Goal: Task Accomplishment & Management: Use online tool/utility

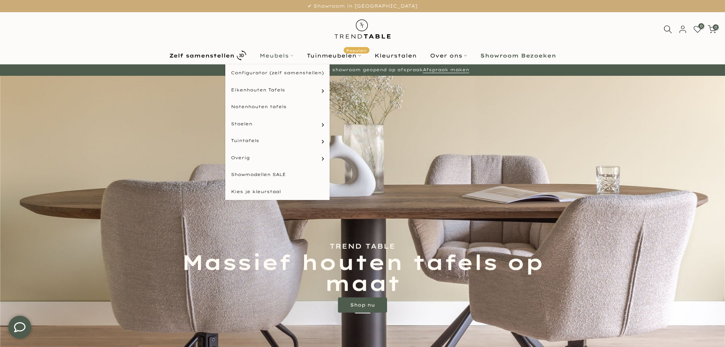
click at [279, 53] on link "Meubels" at bounding box center [276, 55] width 47 height 9
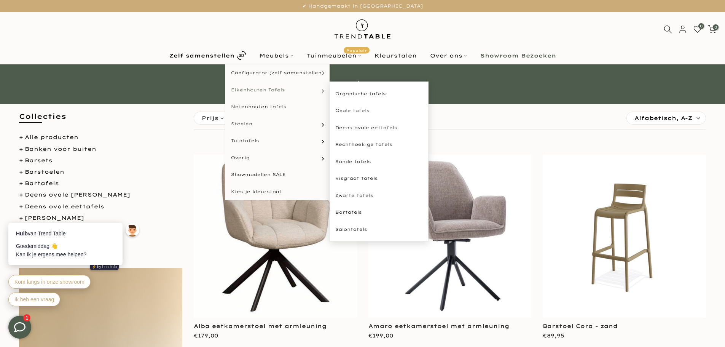
click at [279, 87] on span "Eikenhouten Tafels" at bounding box center [258, 90] width 54 height 6
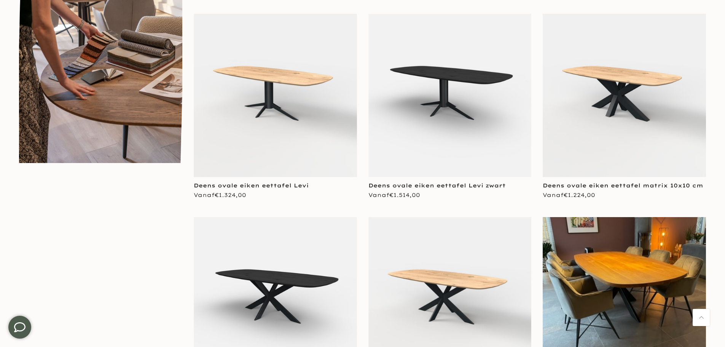
scroll to position [723, 0]
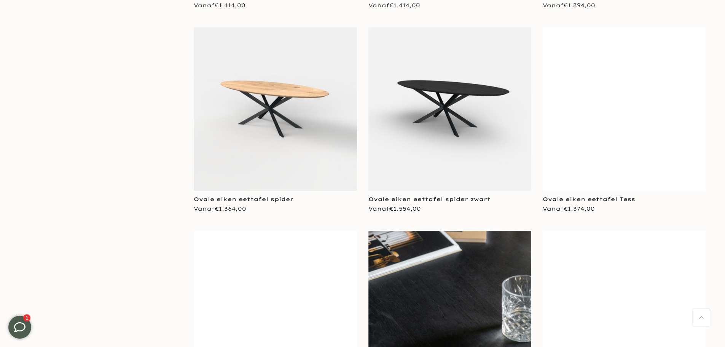
scroll to position [4415, 0]
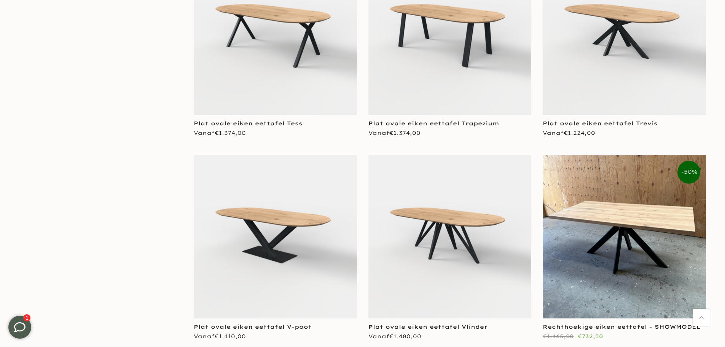
scroll to position [526, 0]
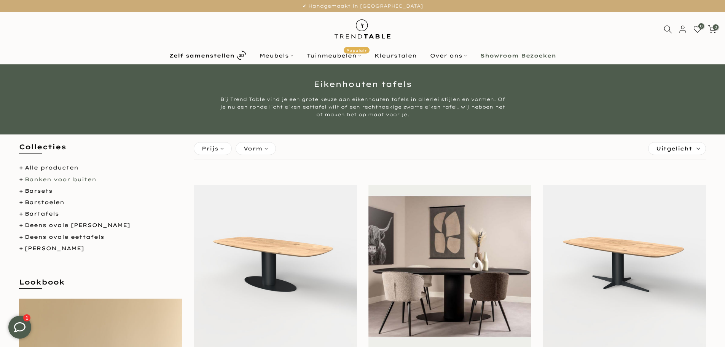
click at [51, 182] on link "Banken voor buiten" at bounding box center [61, 179] width 72 height 7
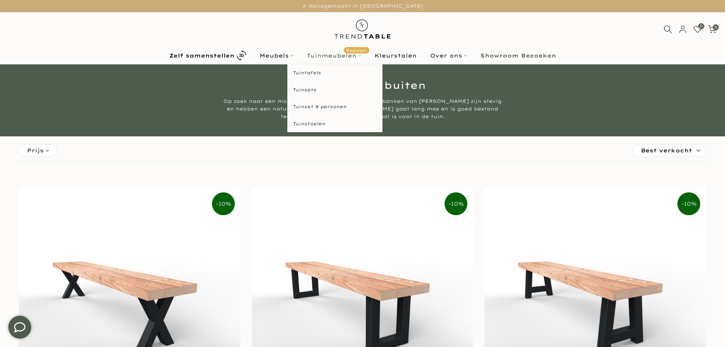
click at [340, 54] on link "Tuinmeubelen Populair" at bounding box center [334, 55] width 68 height 9
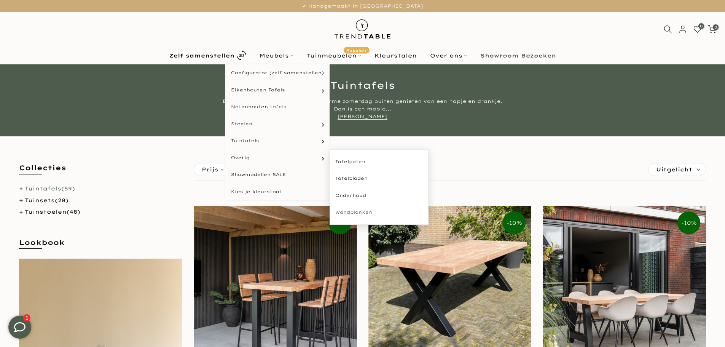
click at [360, 211] on link "Wandplanken" at bounding box center [379, 212] width 99 height 17
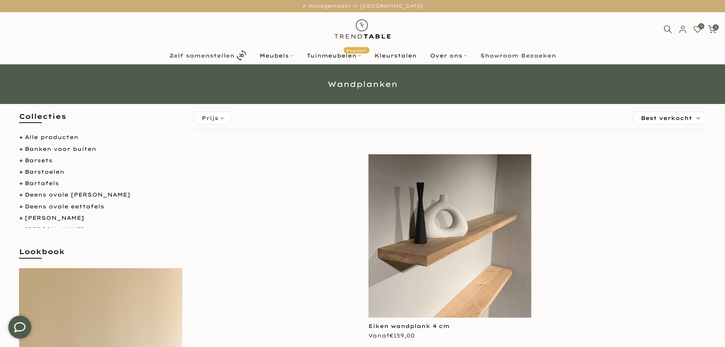
click at [203, 53] on b "Zelf samenstellen" at bounding box center [201, 55] width 65 height 5
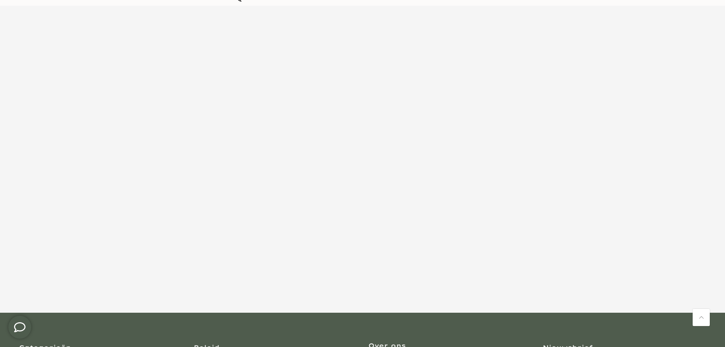
scroll to position [58, 0]
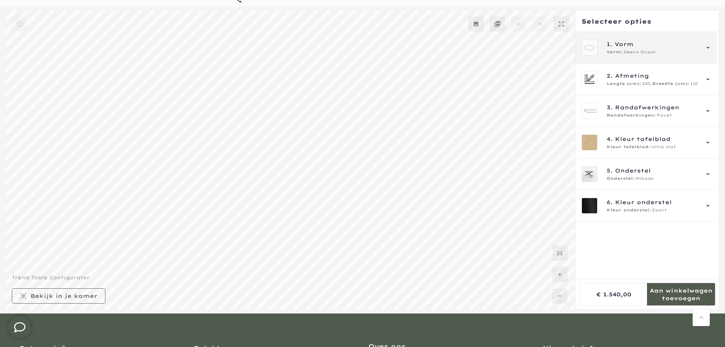
click at [639, 40] on span "1. Vorm" at bounding box center [653, 44] width 92 height 8
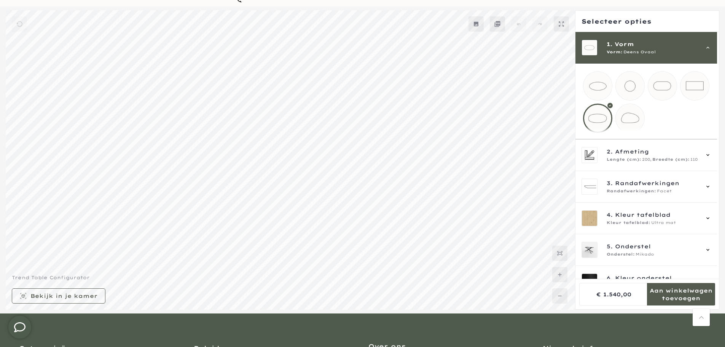
click at [628, 123] on mmq-loader at bounding box center [630, 118] width 29 height 29
click at [658, 88] on mmq-loader at bounding box center [662, 86] width 29 height 29
click at [703, 89] on mmq-loader at bounding box center [695, 86] width 29 height 29
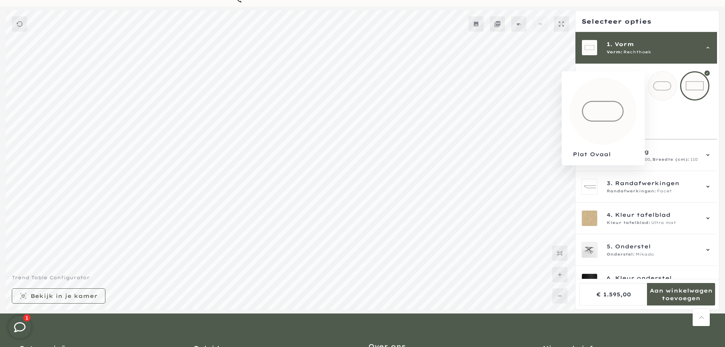
click at [659, 89] on mmq-loader at bounding box center [662, 86] width 29 height 29
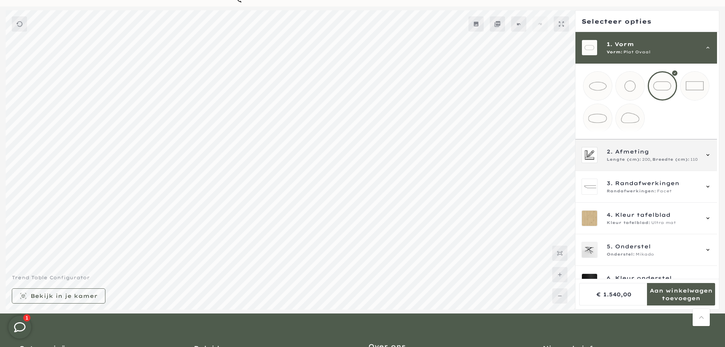
click at [647, 163] on span "200," at bounding box center [647, 159] width 10 height 6
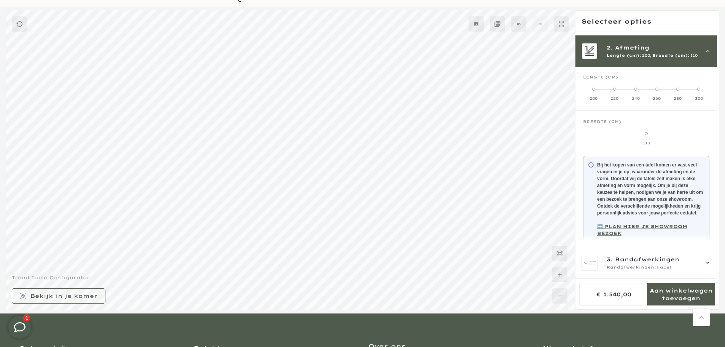
scroll to position [32, 0]
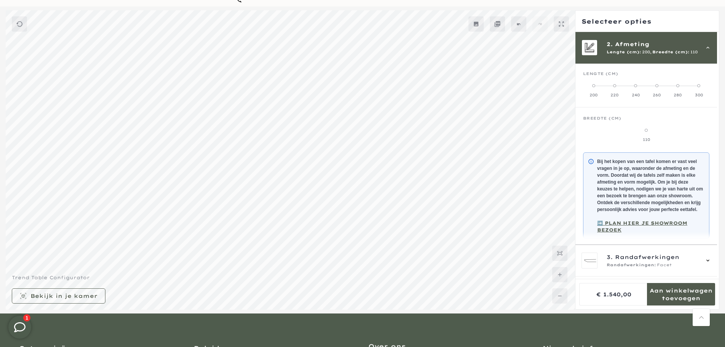
click at [636, 87] on span at bounding box center [635, 85] width 3 height 3
click at [657, 85] on span at bounding box center [656, 85] width 3 height 3
click at [663, 132] on label "120" at bounding box center [662, 134] width 32 height 15
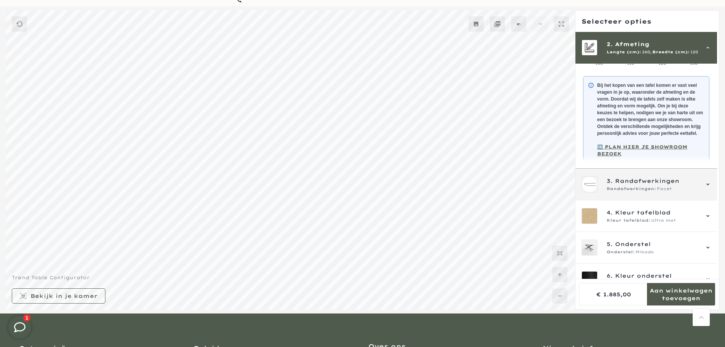
click at [646, 185] on span "Randafwerkingen" at bounding box center [647, 181] width 64 height 8
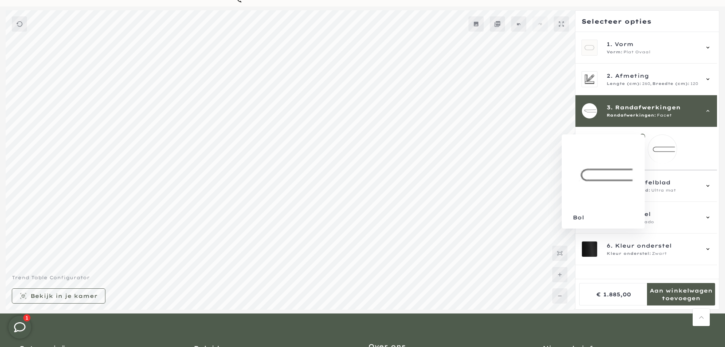
click at [659, 152] on mmq-loader at bounding box center [662, 149] width 29 height 29
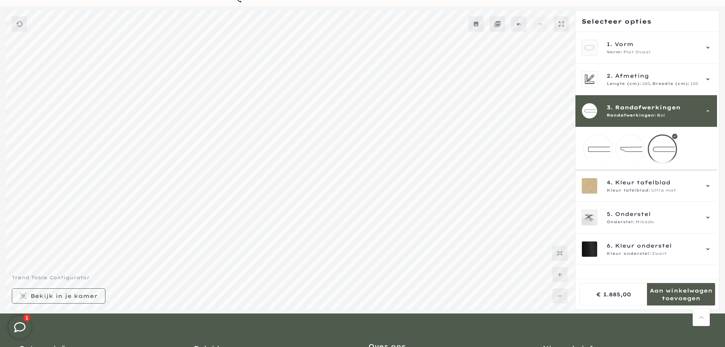
click at [633, 153] on mmq-loader at bounding box center [630, 149] width 29 height 29
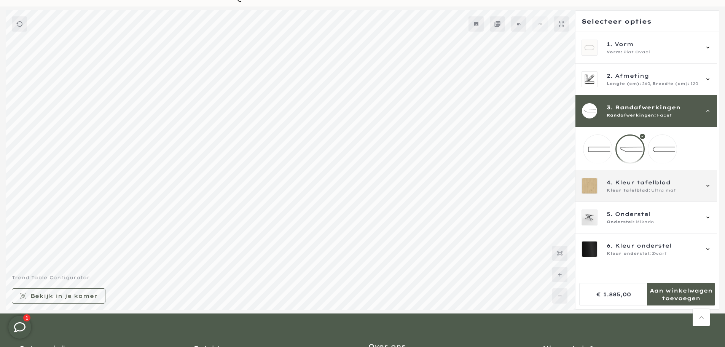
click at [646, 187] on span "Kleur tafelblad" at bounding box center [643, 182] width 56 height 8
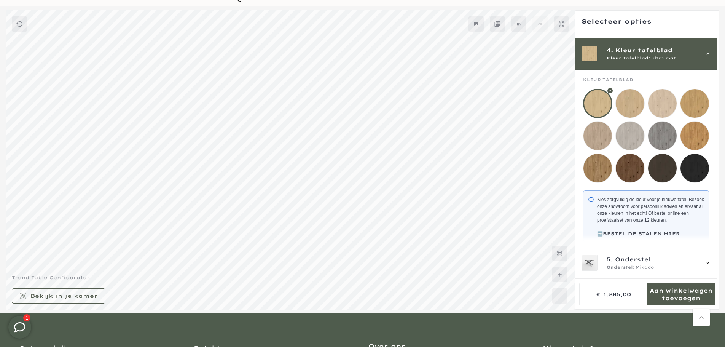
scroll to position [95, 0]
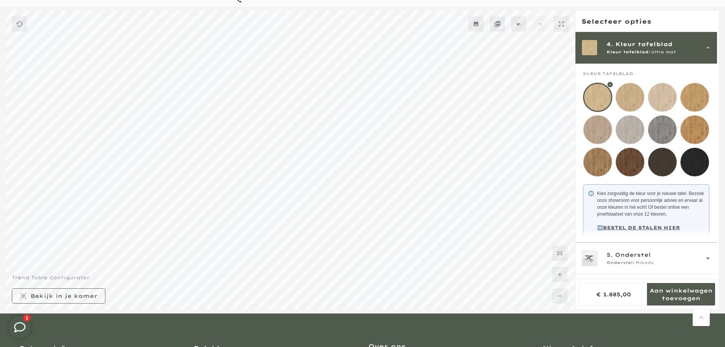
click at [696, 133] on mmq-loader at bounding box center [695, 129] width 29 height 29
click at [602, 165] on mmq-loader at bounding box center [598, 162] width 29 height 29
click at [661, 105] on mmq-loader at bounding box center [662, 97] width 29 height 29
click at [705, 99] on mmq-loader at bounding box center [695, 97] width 29 height 29
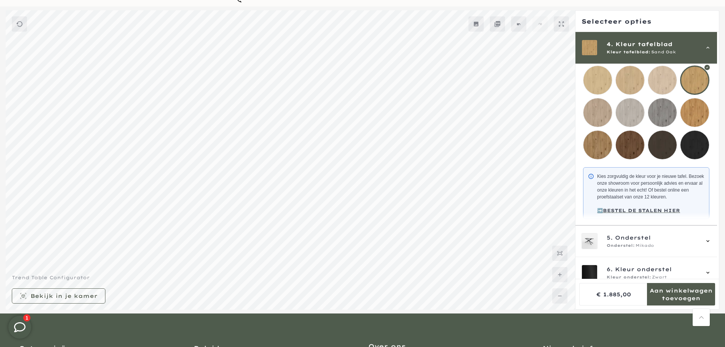
scroll to position [128, 0]
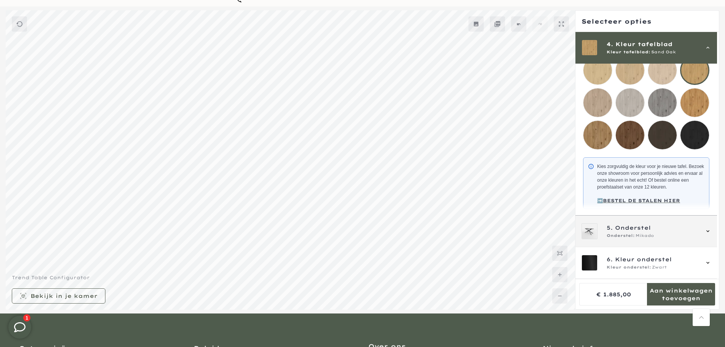
click at [647, 229] on span "Onderstel" at bounding box center [633, 227] width 36 height 8
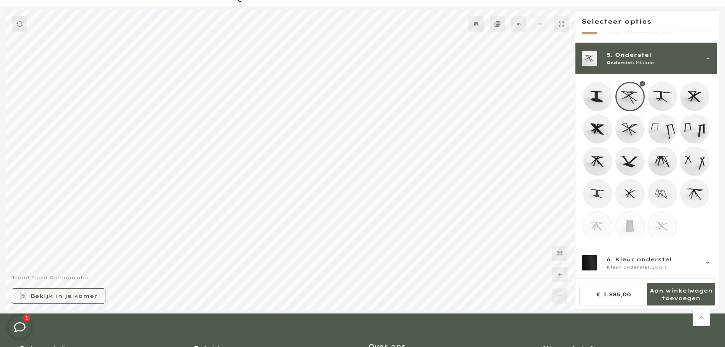
scroll to position [122, 0]
click at [662, 123] on mmq-loader at bounding box center [662, 129] width 29 height 29
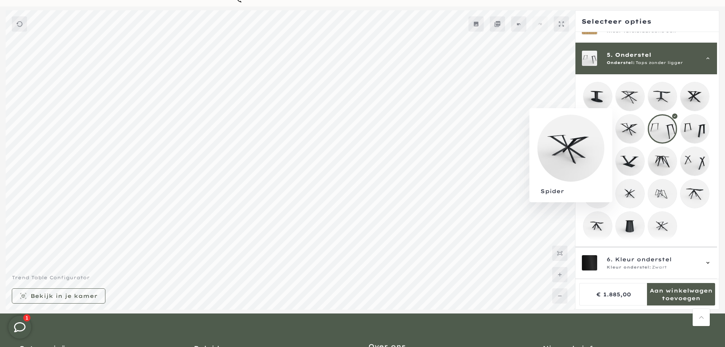
click at [631, 127] on mmq-loader at bounding box center [630, 129] width 29 height 29
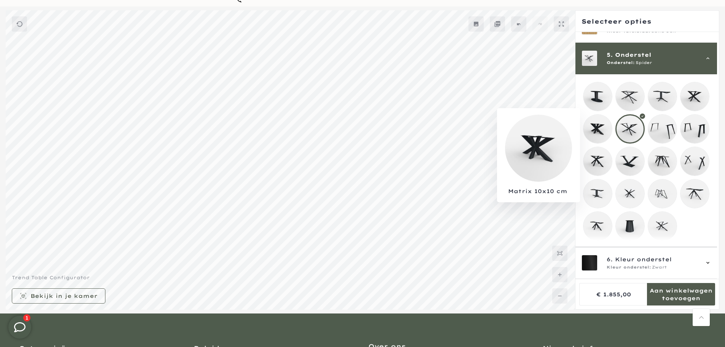
click at [593, 125] on mmq-loader at bounding box center [598, 129] width 29 height 29
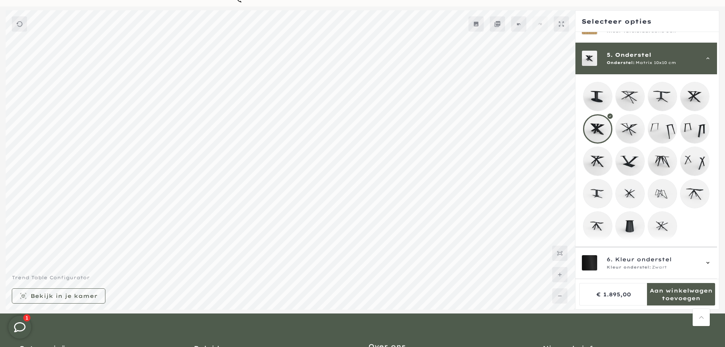
click at [622, 89] on mmq-loader at bounding box center [630, 96] width 29 height 29
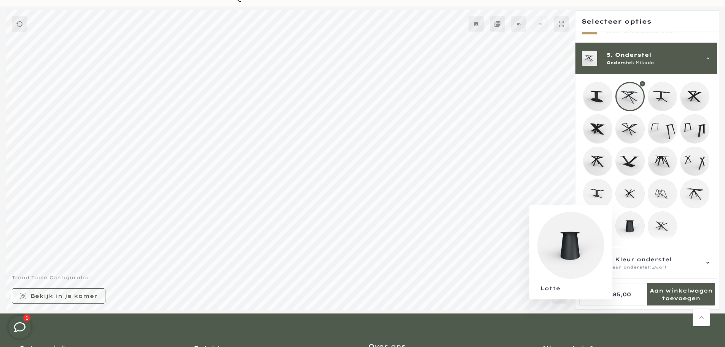
click at [631, 216] on mmq-loader at bounding box center [630, 226] width 29 height 29
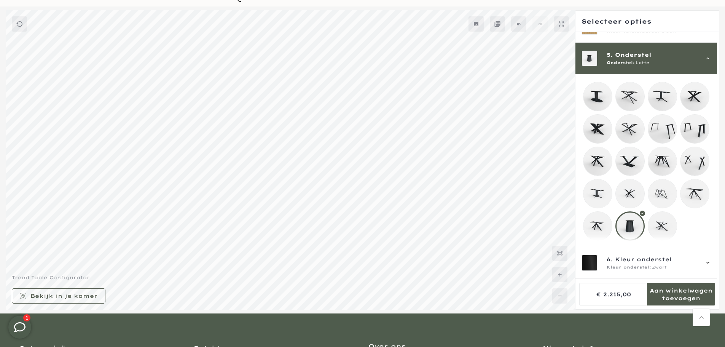
click at [594, 91] on mmq-loader at bounding box center [598, 96] width 29 height 29
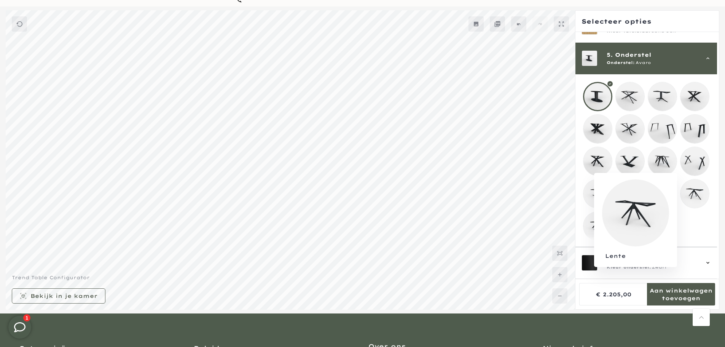
click at [685, 191] on mmq-loader at bounding box center [695, 193] width 29 height 29
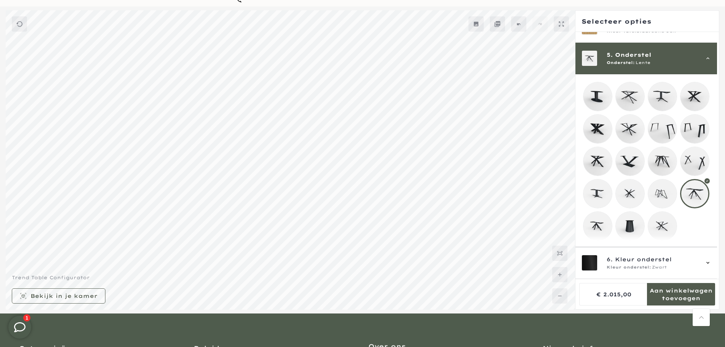
click at [665, 186] on mmq-loader at bounding box center [662, 193] width 29 height 29
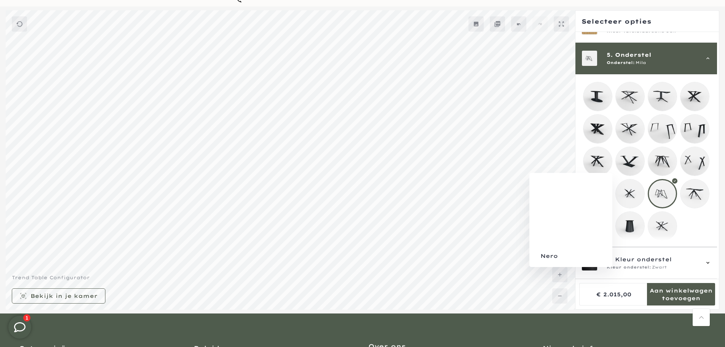
click at [631, 186] on mmq-loader at bounding box center [630, 193] width 29 height 29
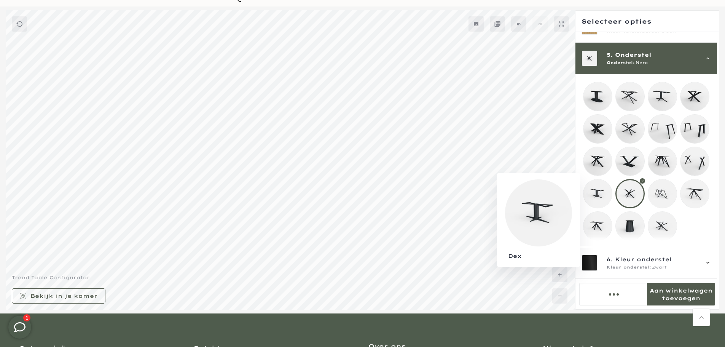
click at [595, 189] on mmq-loader at bounding box center [598, 193] width 29 height 29
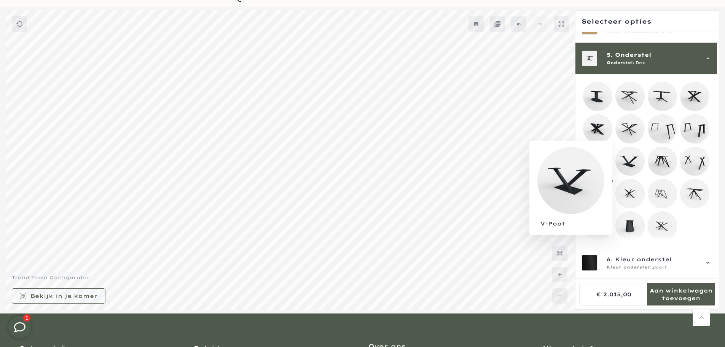
click at [625, 155] on mmq-loader at bounding box center [630, 161] width 29 height 29
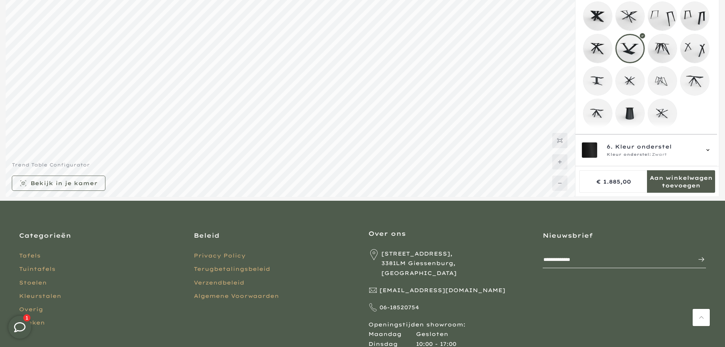
scroll to position [172, 0]
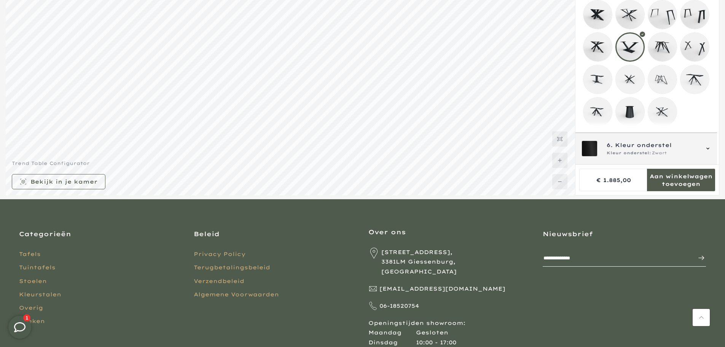
click at [646, 149] on span "Kleur onderstel" at bounding box center [643, 145] width 57 height 8
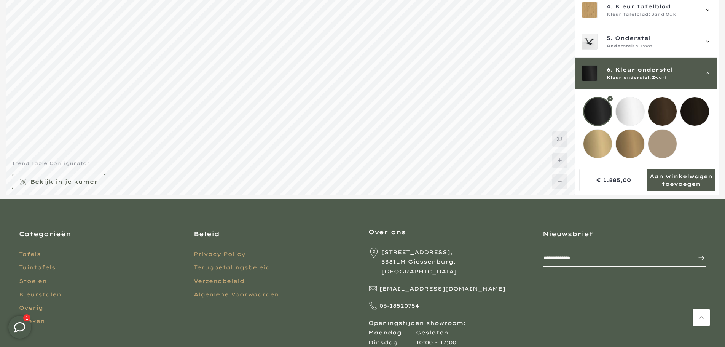
scroll to position [24, 0]
click at [609, 137] on mmq-loader at bounding box center [598, 143] width 29 height 29
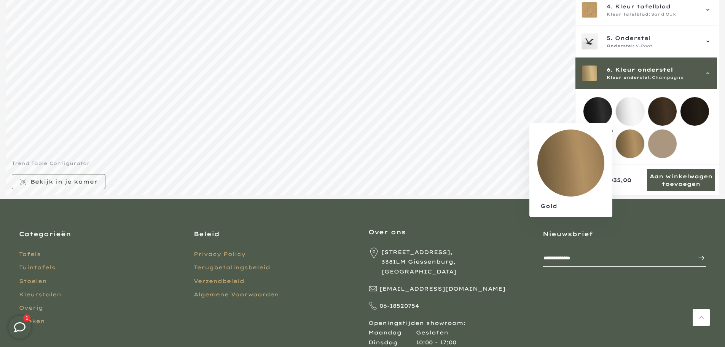
click at [622, 137] on mmq-loader at bounding box center [630, 143] width 29 height 29
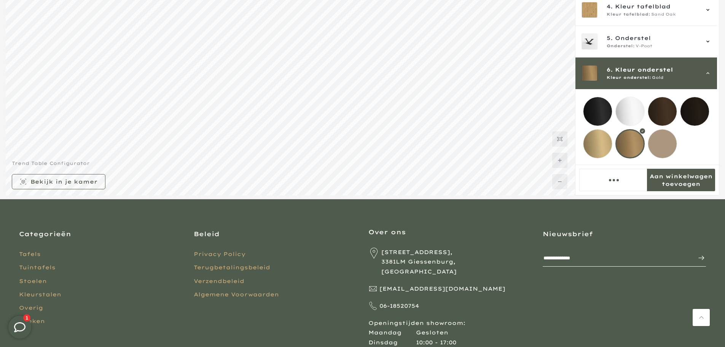
click at [630, 105] on mmq-loader at bounding box center [630, 111] width 29 height 29
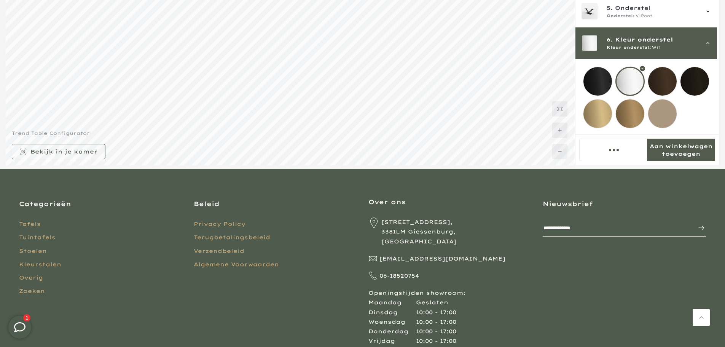
scroll to position [268, 0]
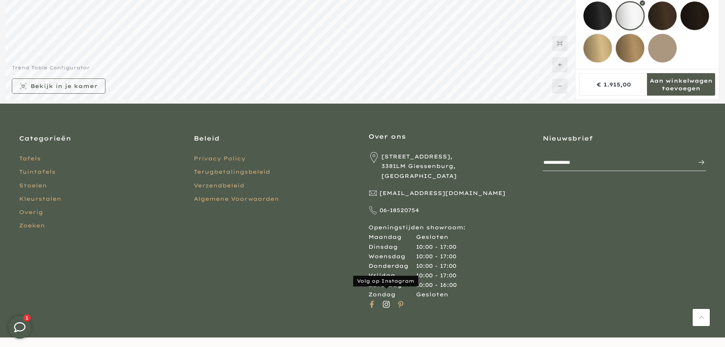
click at [387, 301] on icon at bounding box center [386, 304] width 7 height 7
